Goal: Transaction & Acquisition: Purchase product/service

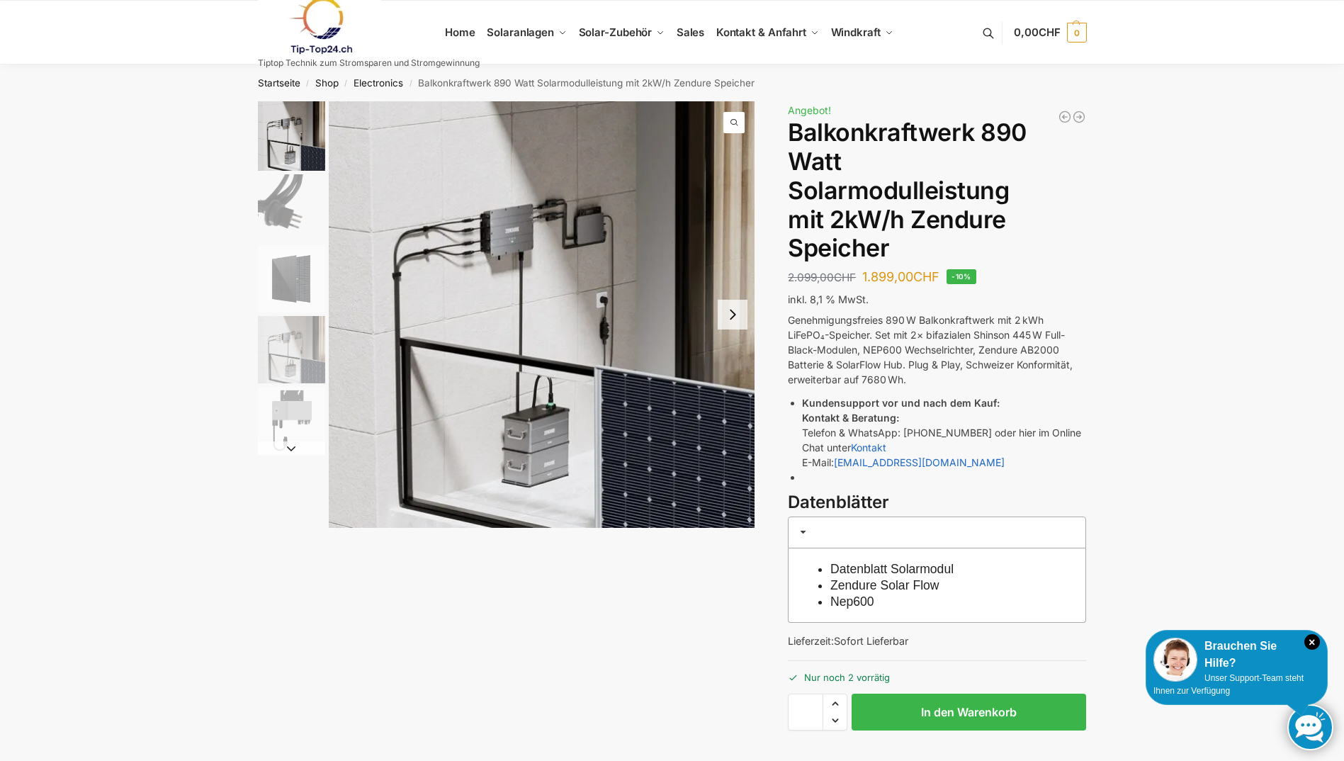
click at [739, 312] on button "Next slide" at bounding box center [733, 315] width 30 height 30
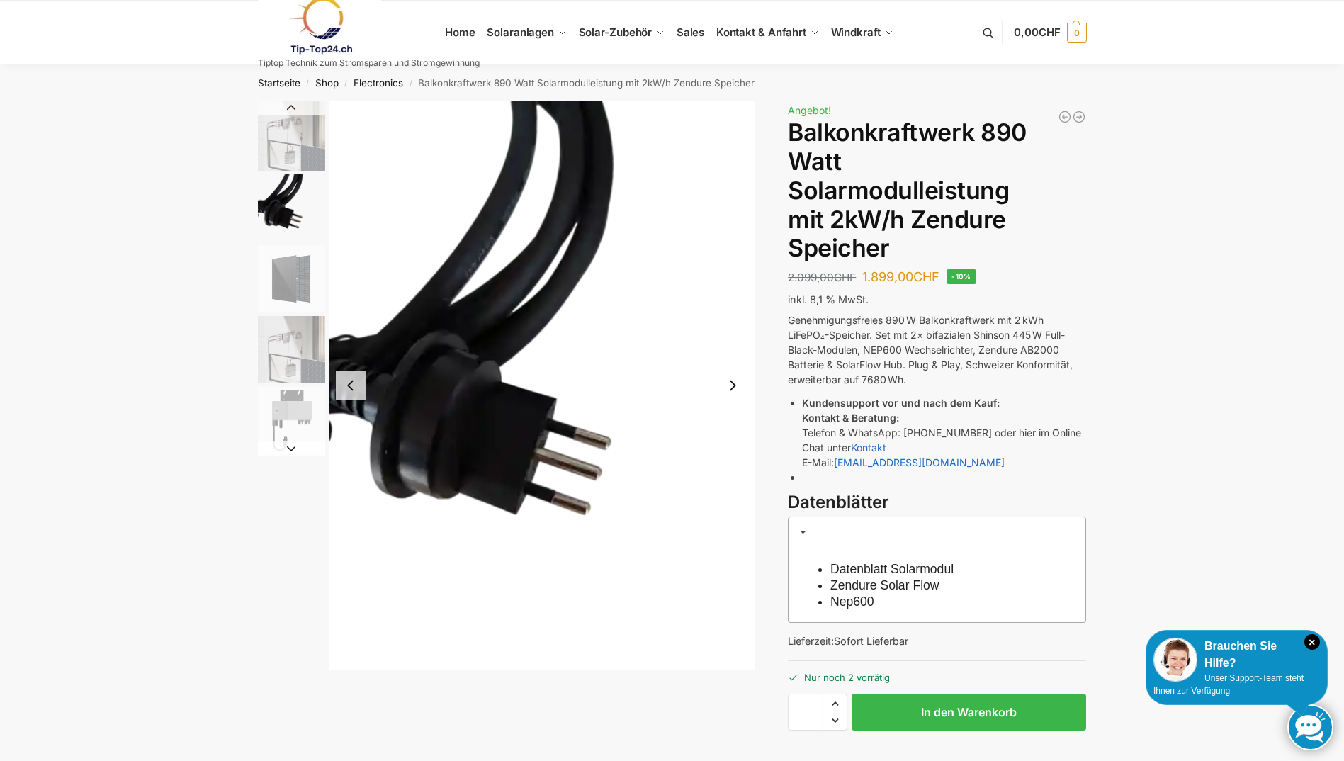
click at [351, 393] on button "Previous slide" at bounding box center [351, 386] width 30 height 30
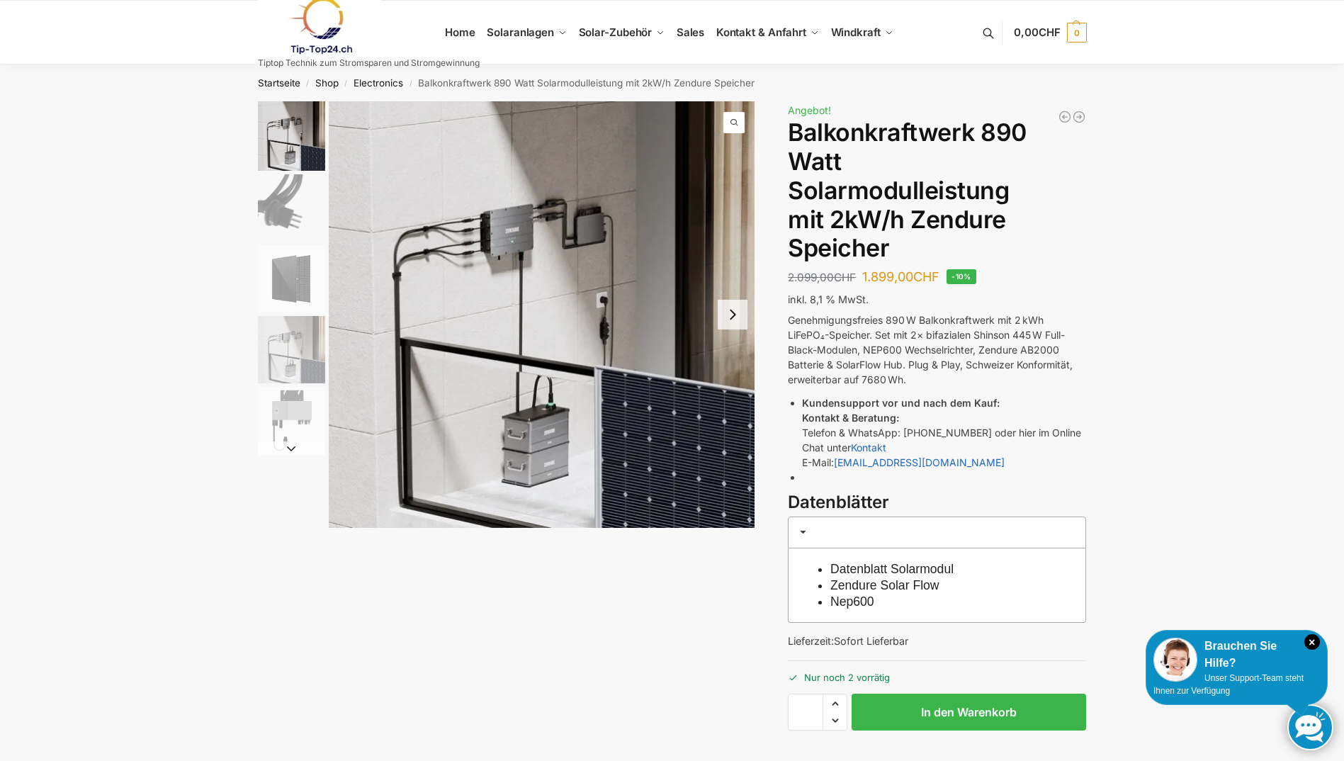
click at [298, 283] on img "3 / 5" at bounding box center [291, 278] width 67 height 67
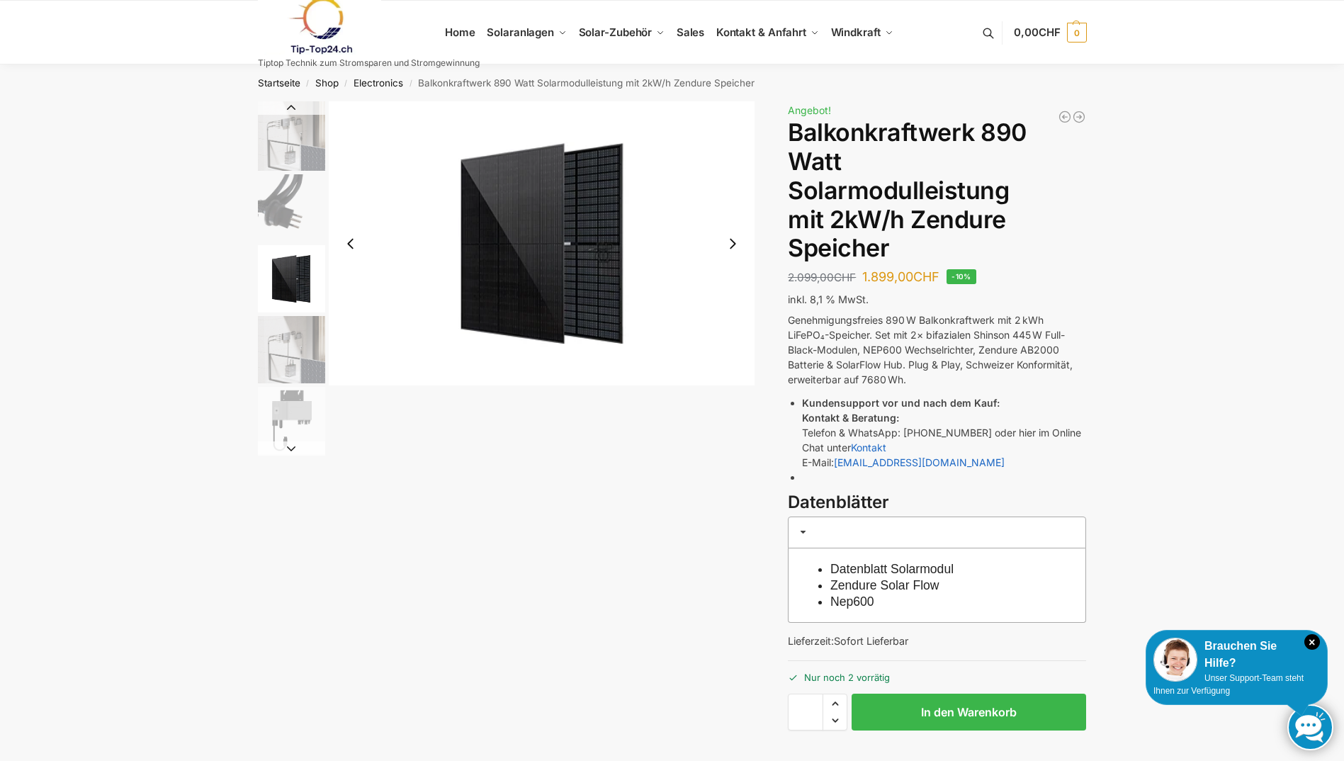
click at [297, 341] on img "4 / 5" at bounding box center [291, 349] width 67 height 67
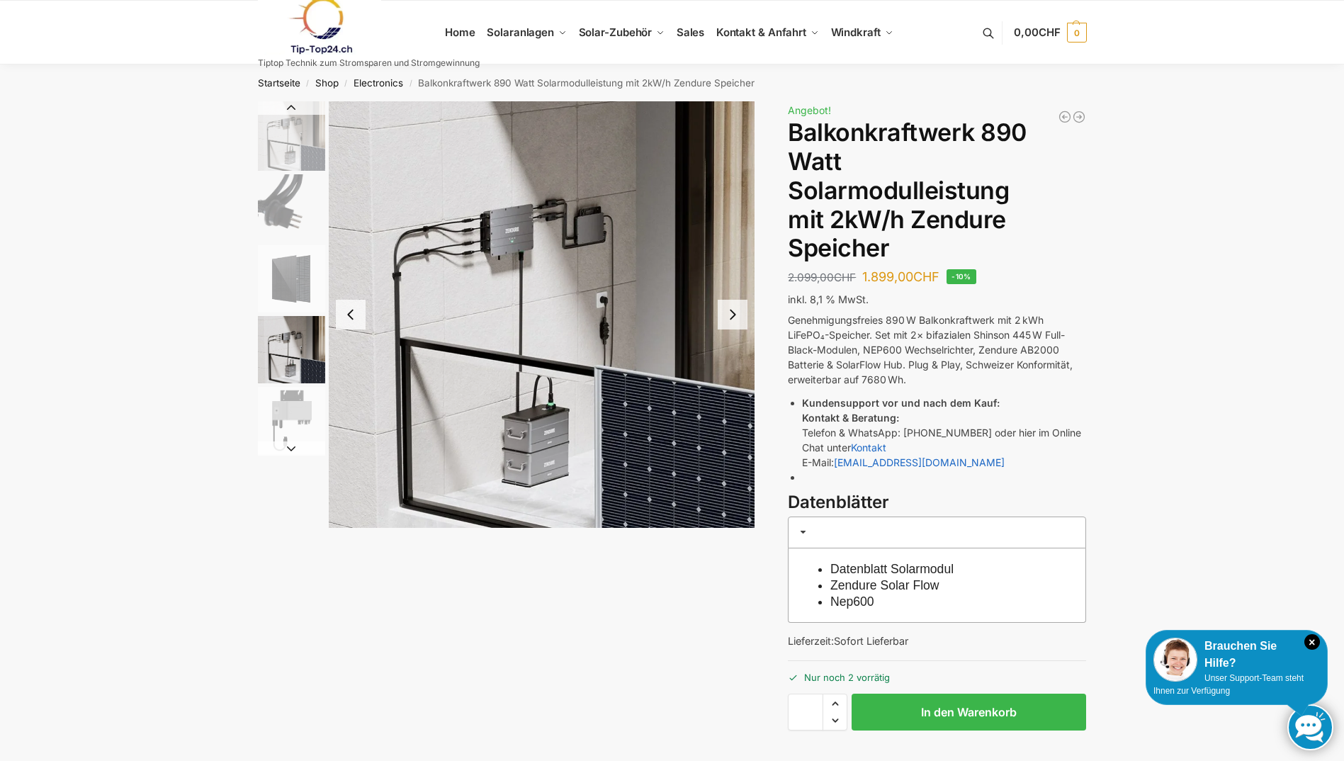
click at [290, 404] on img "5 / 5" at bounding box center [291, 420] width 67 height 67
